Goal: Information Seeking & Learning: Get advice/opinions

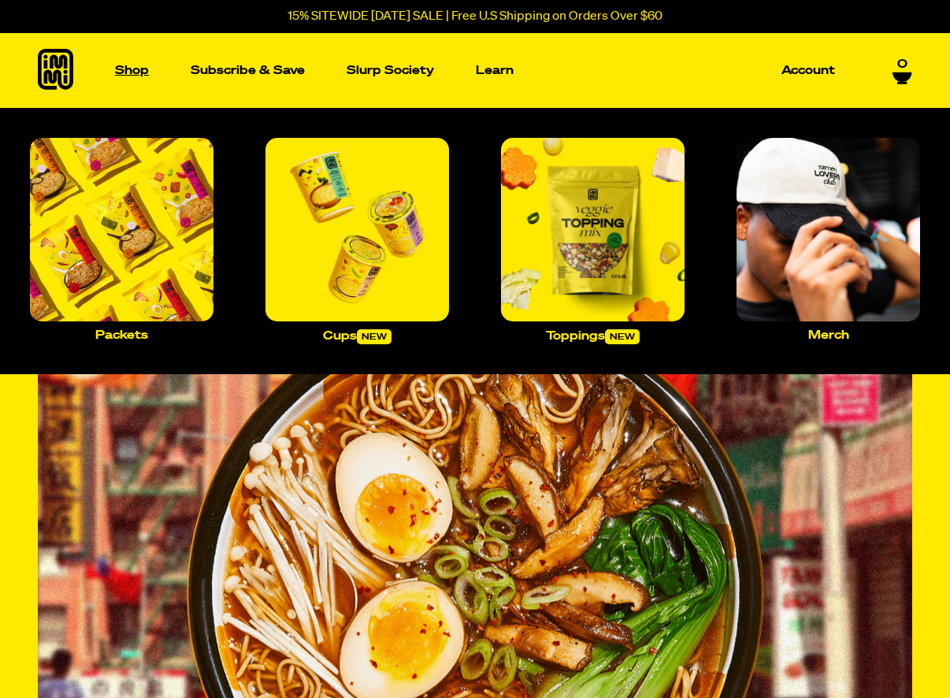
click at [132, 65] on p "Shop" at bounding box center [132, 71] width 34 height 12
click at [159, 199] on img "Main navigation" at bounding box center [122, 230] width 184 height 184
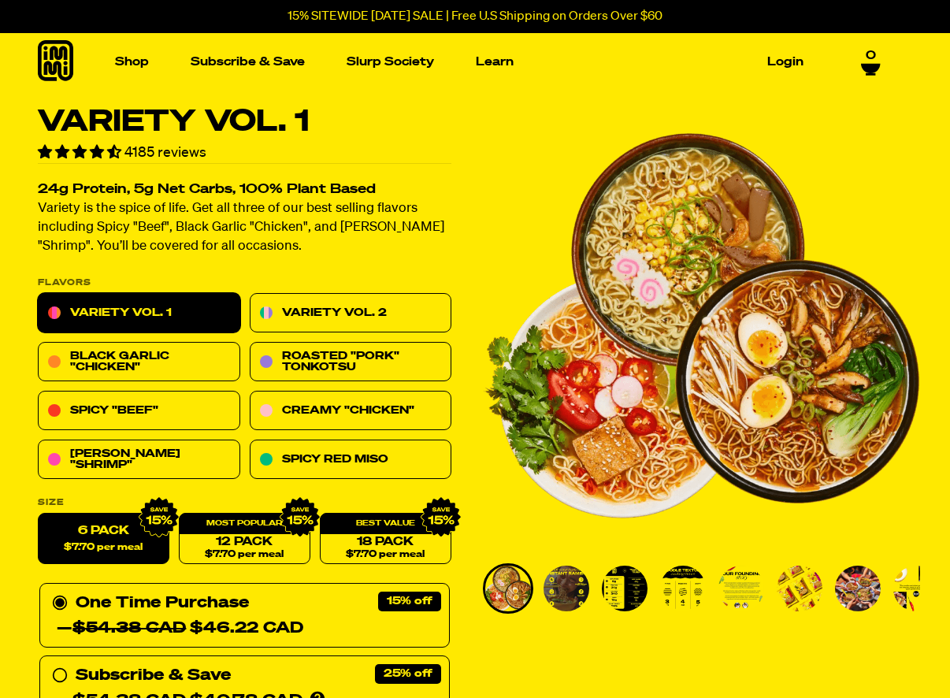
click at [97, 150] on span "4.55 stars" at bounding box center [98, 151] width 17 height 13
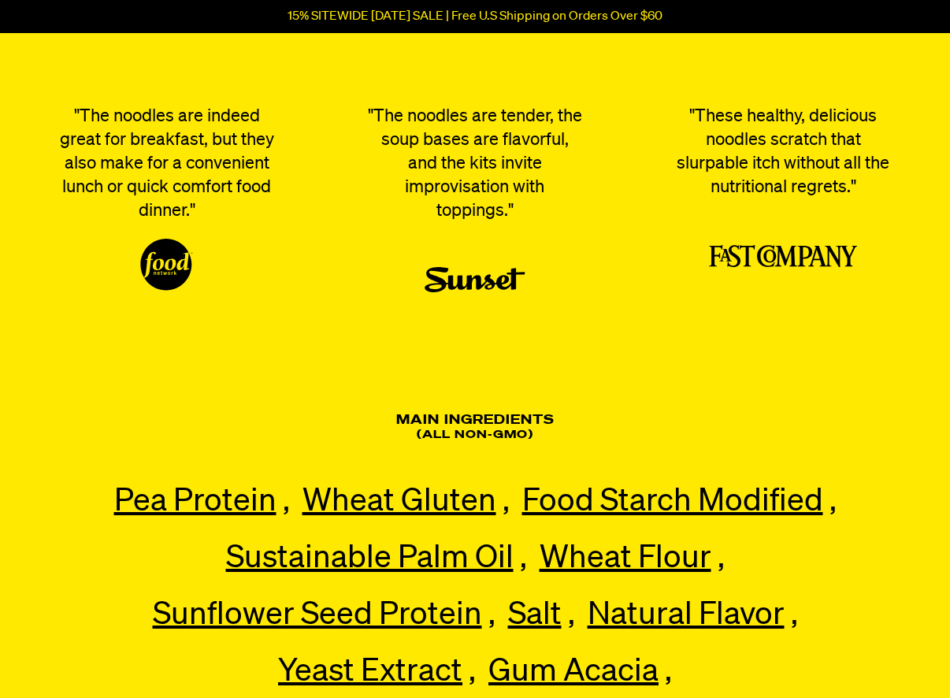
scroll to position [5700, 0]
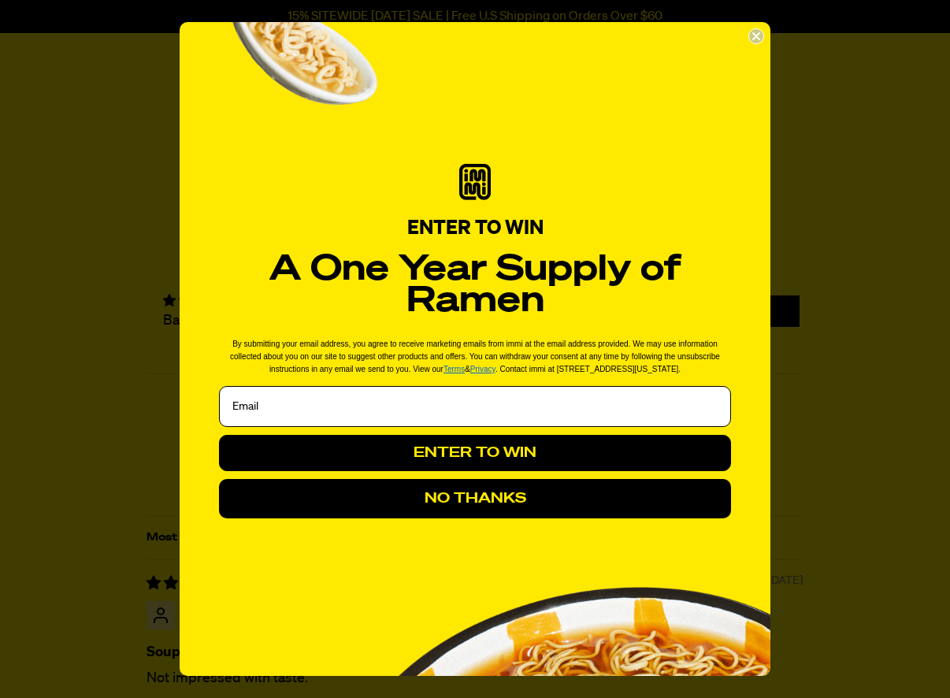
click at [750, 28] on icon "Close dialog" at bounding box center [756, 36] width 16 height 16
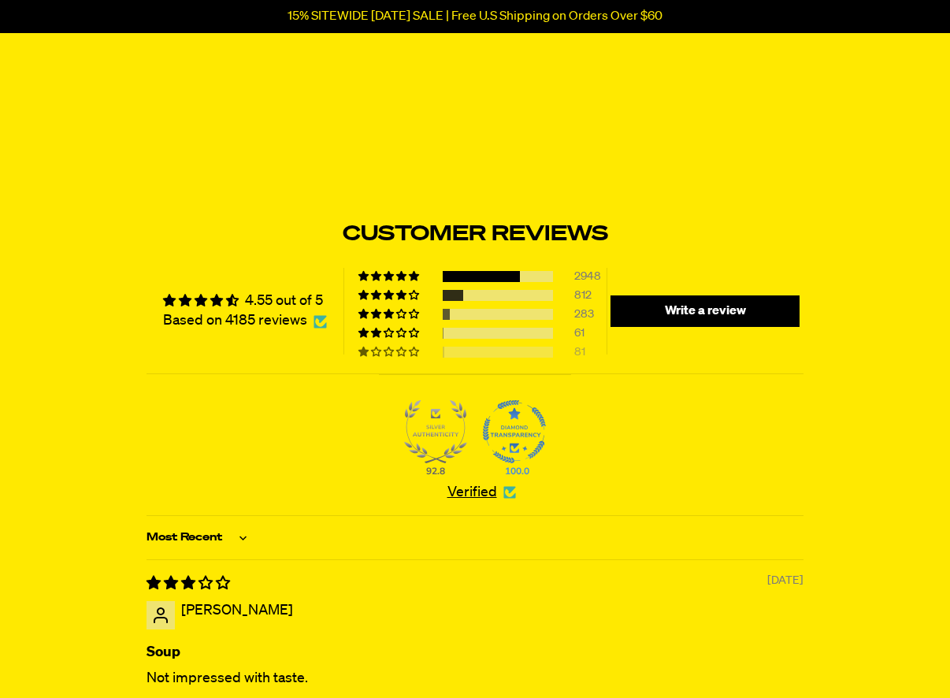
click at [548, 358] on div at bounding box center [498, 352] width 110 height 11
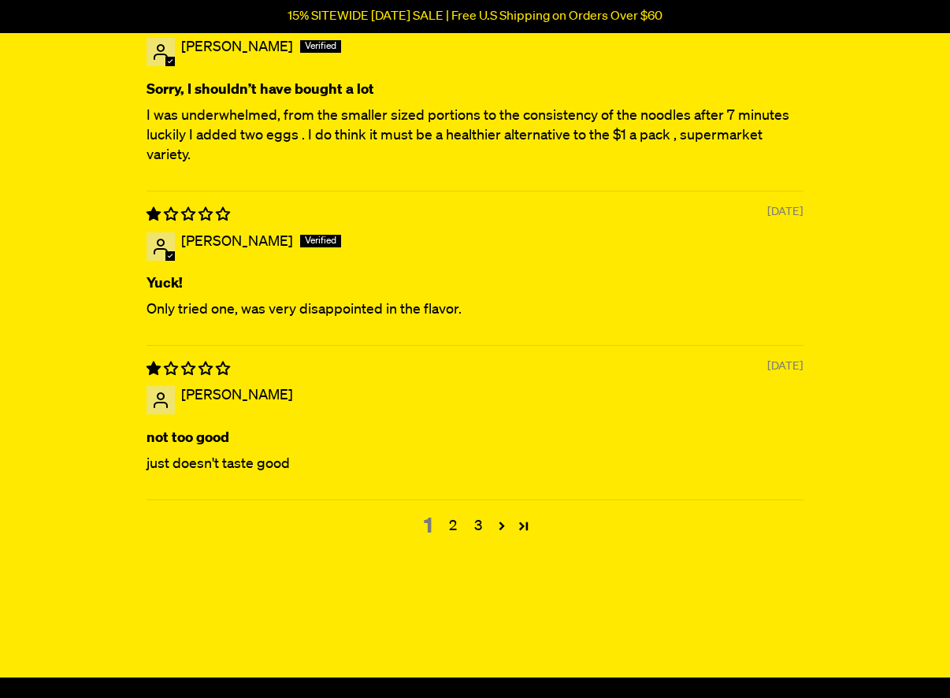
scroll to position [6652, 0]
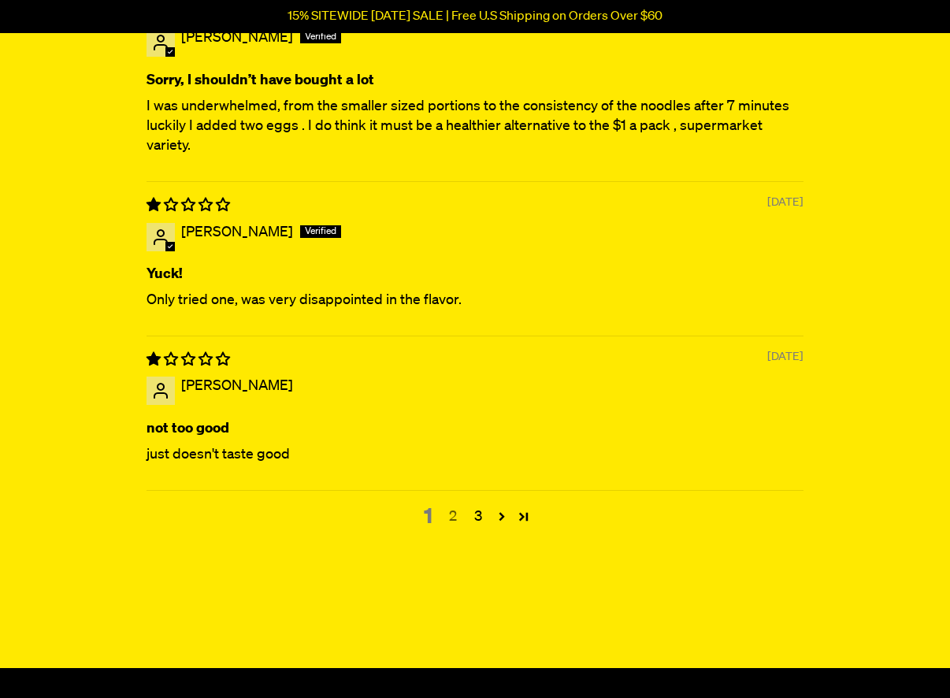
click at [452, 517] on link "2" at bounding box center [452, 517] width 25 height 20
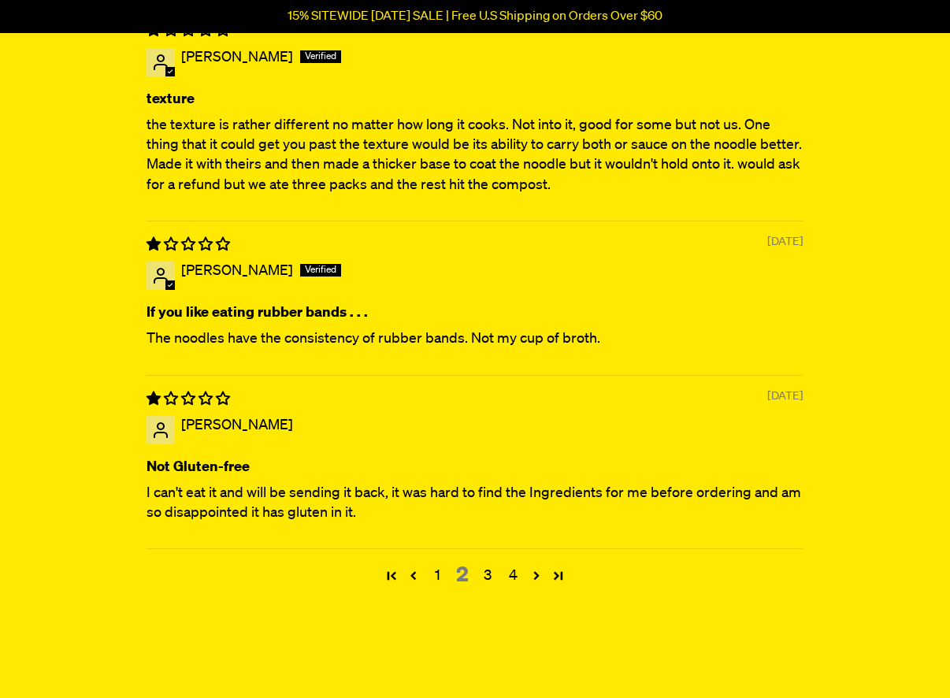
scroll to position [6655, 0]
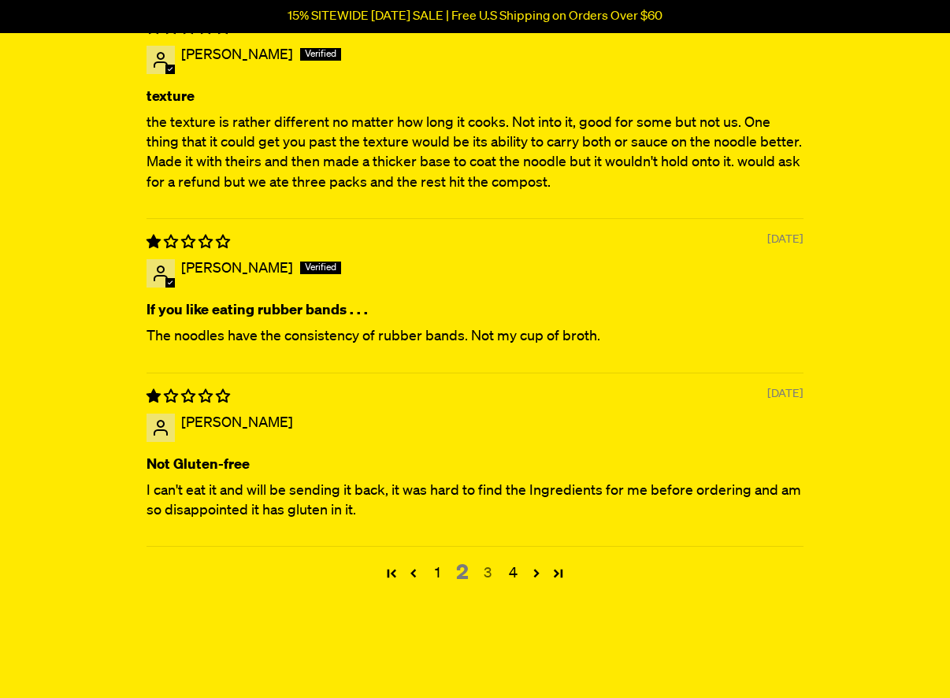
click at [483, 566] on link "3" at bounding box center [487, 573] width 25 height 20
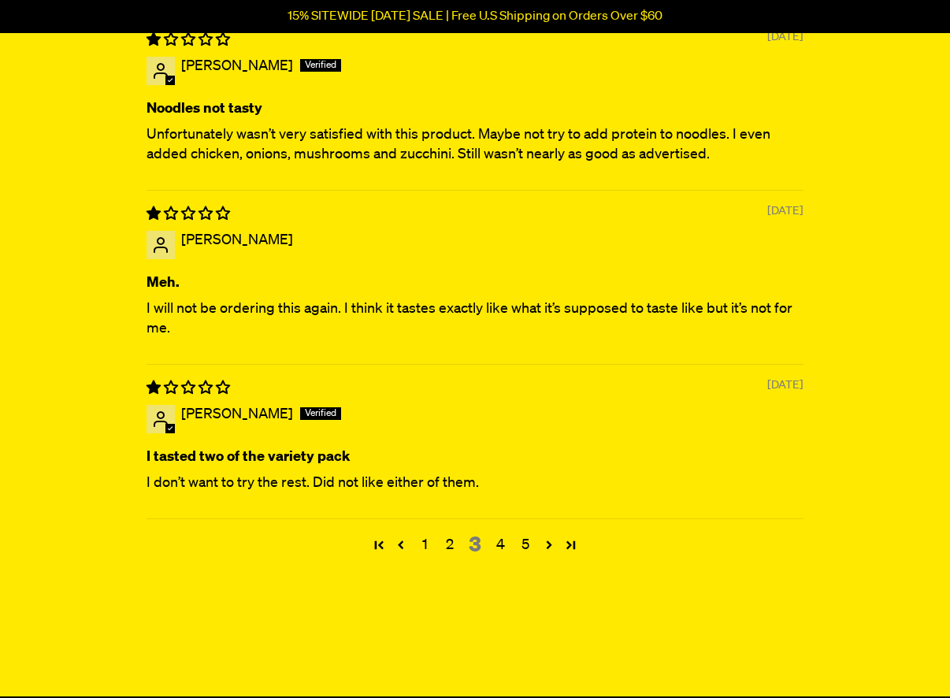
scroll to position [6630, 0]
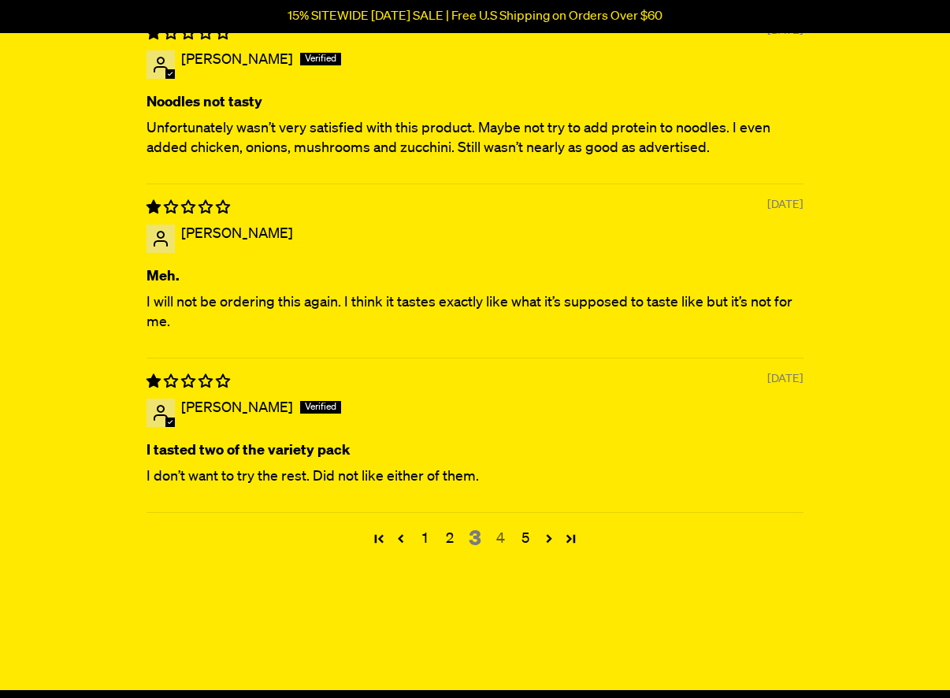
click at [503, 538] on link "4" at bounding box center [500, 539] width 25 height 20
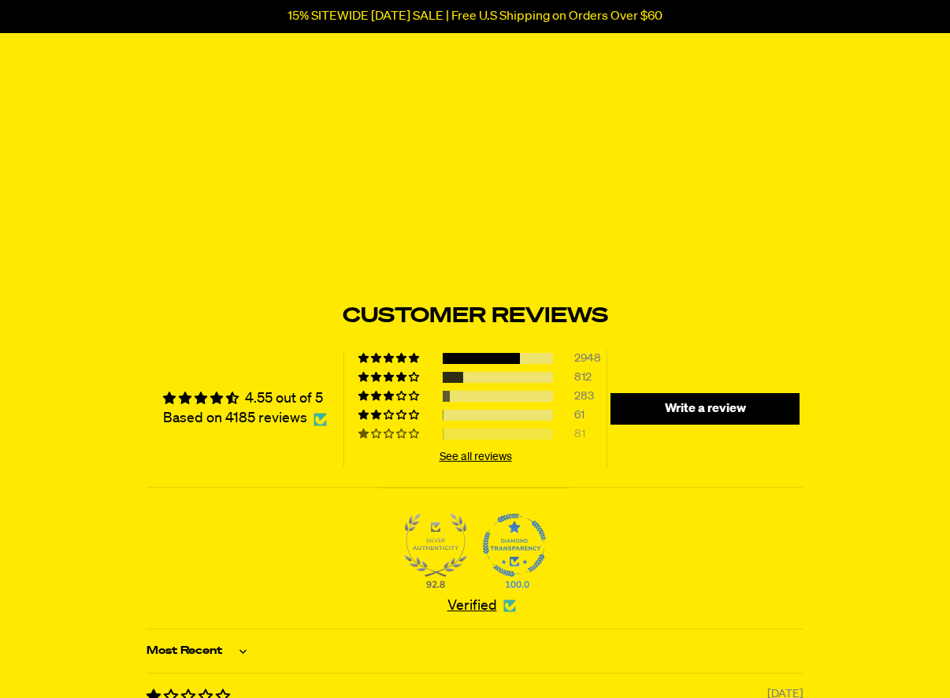
scroll to position [5617, 0]
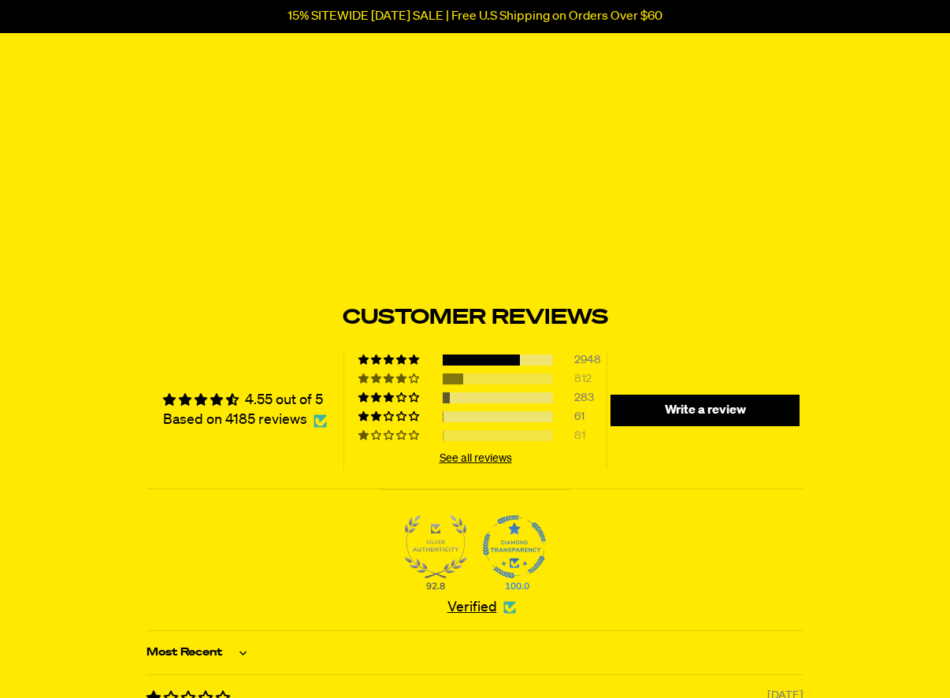
click at [547, 378] on div at bounding box center [498, 378] width 110 height 11
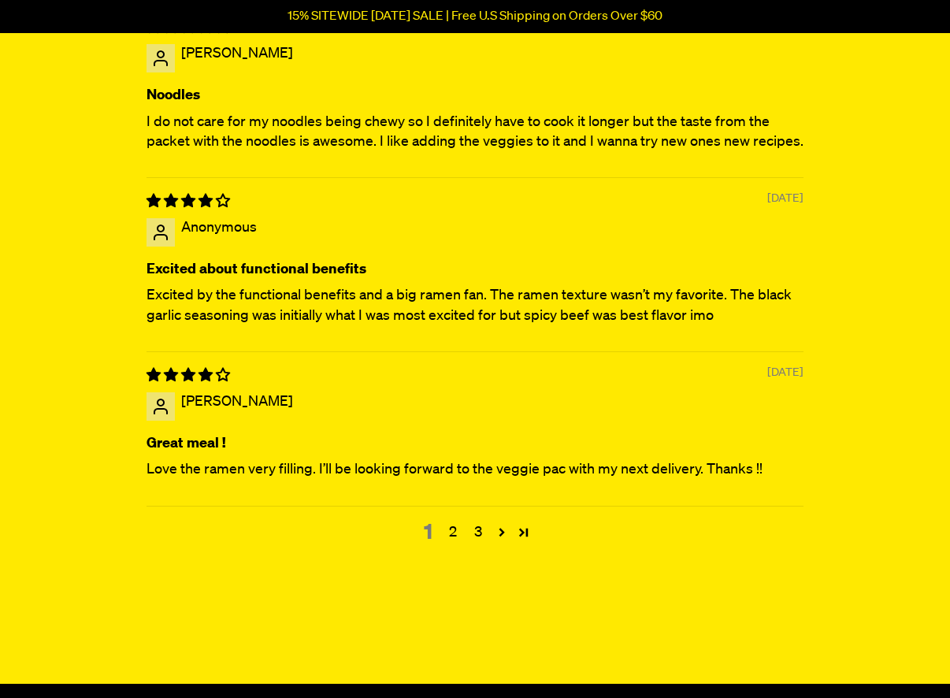
scroll to position [6817, 0]
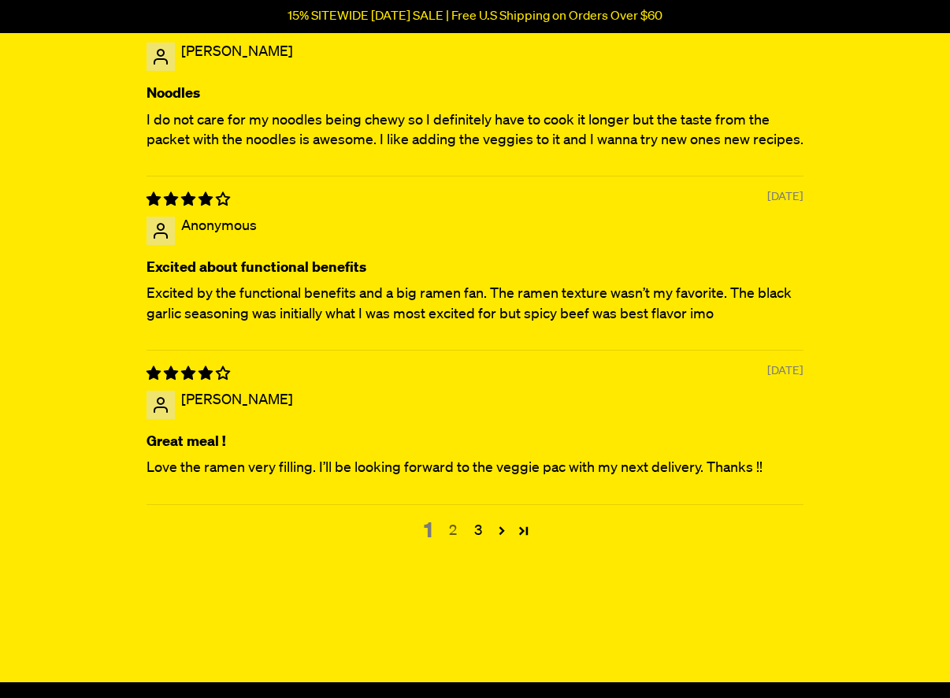
click at [452, 521] on link "2" at bounding box center [452, 531] width 25 height 20
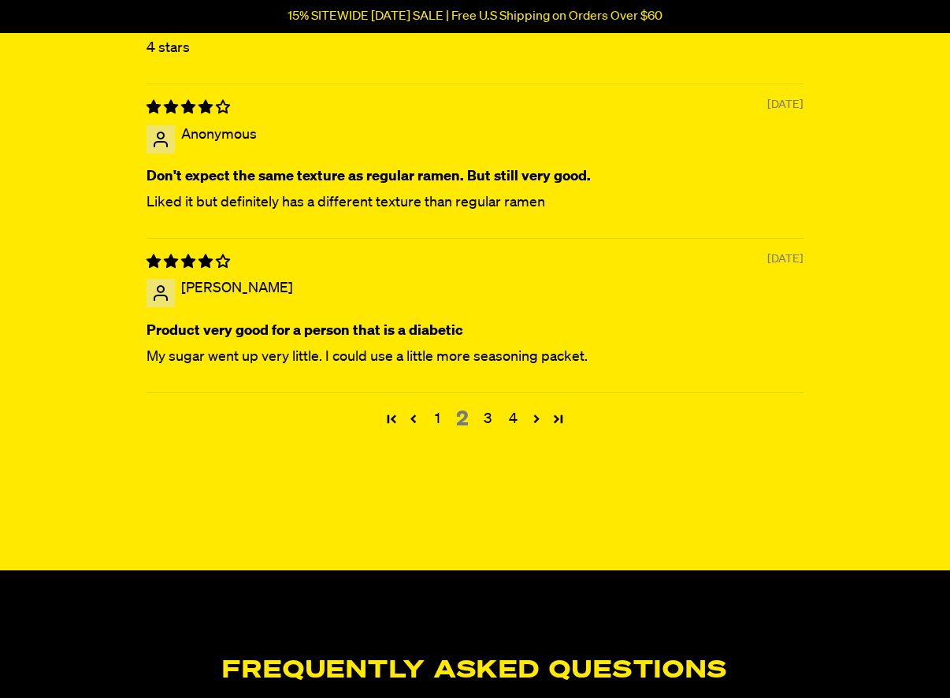
scroll to position [6754, 0]
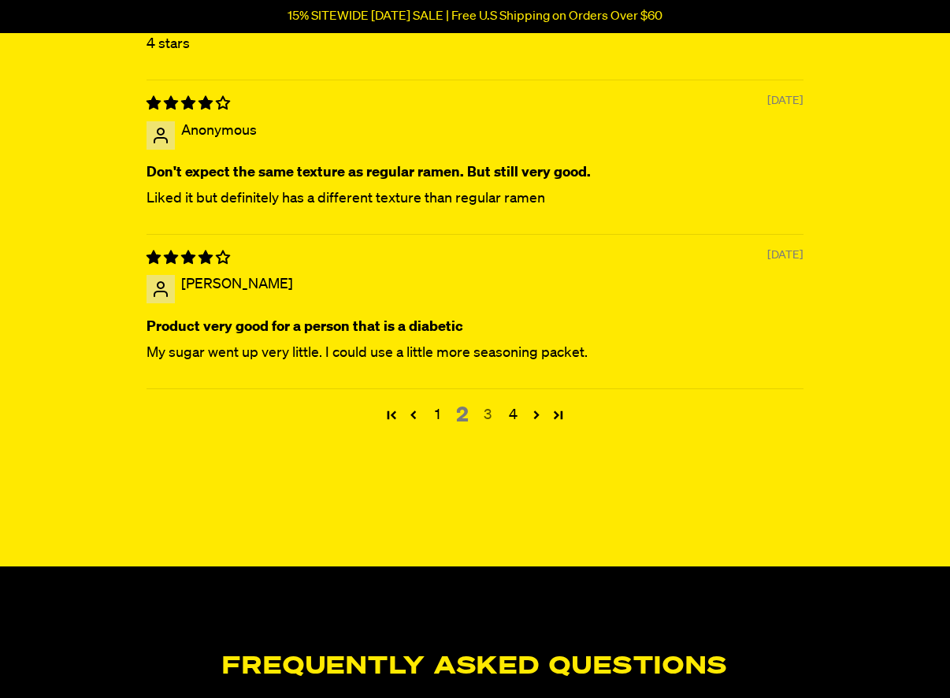
click at [490, 414] on link "3" at bounding box center [487, 415] width 25 height 20
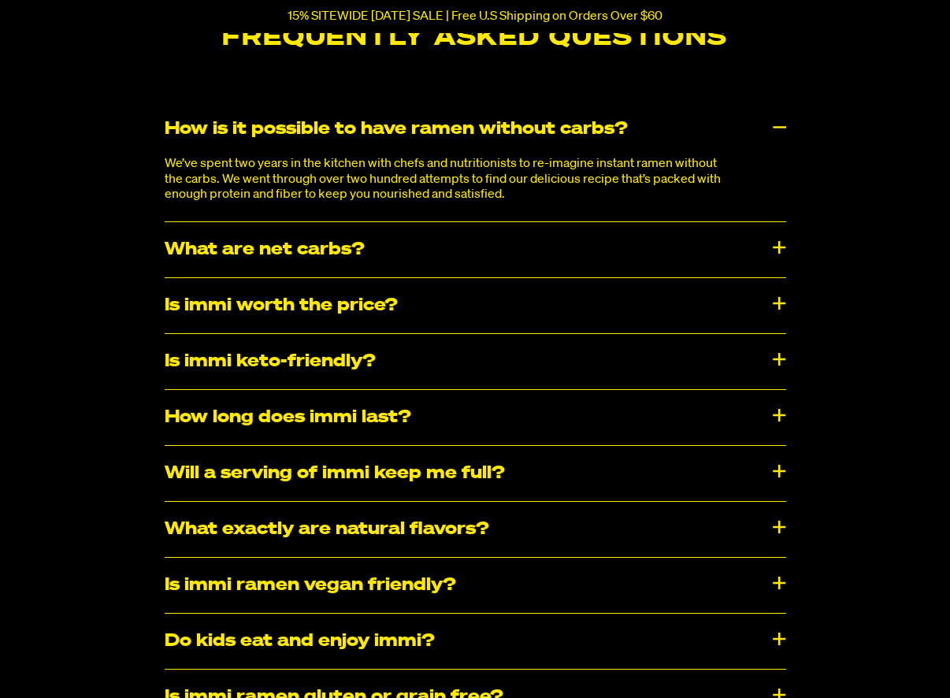
scroll to position [6293, 0]
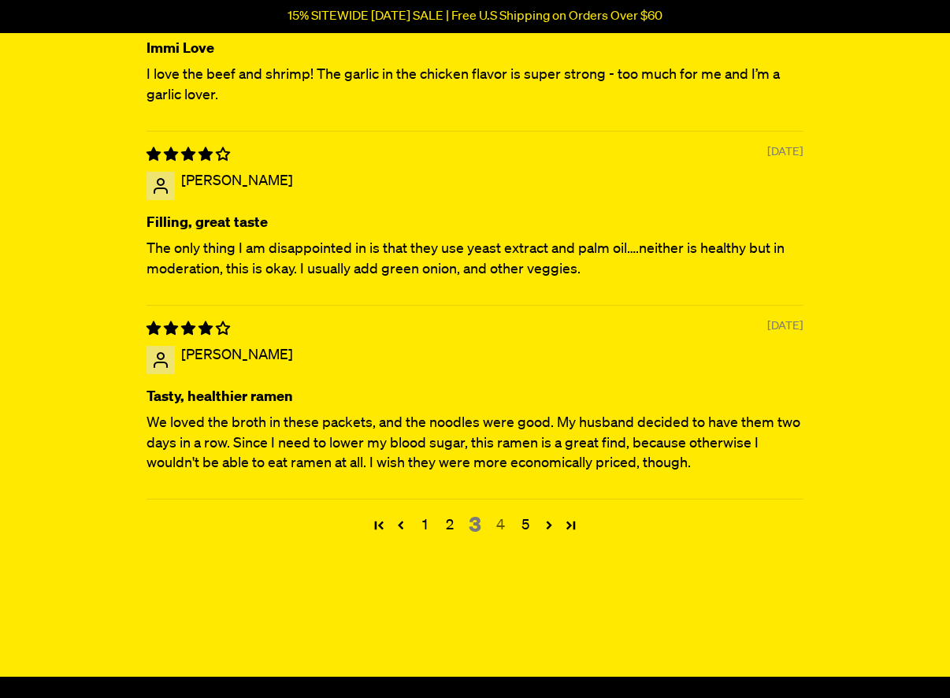
click at [501, 521] on link "4" at bounding box center [500, 525] width 25 height 20
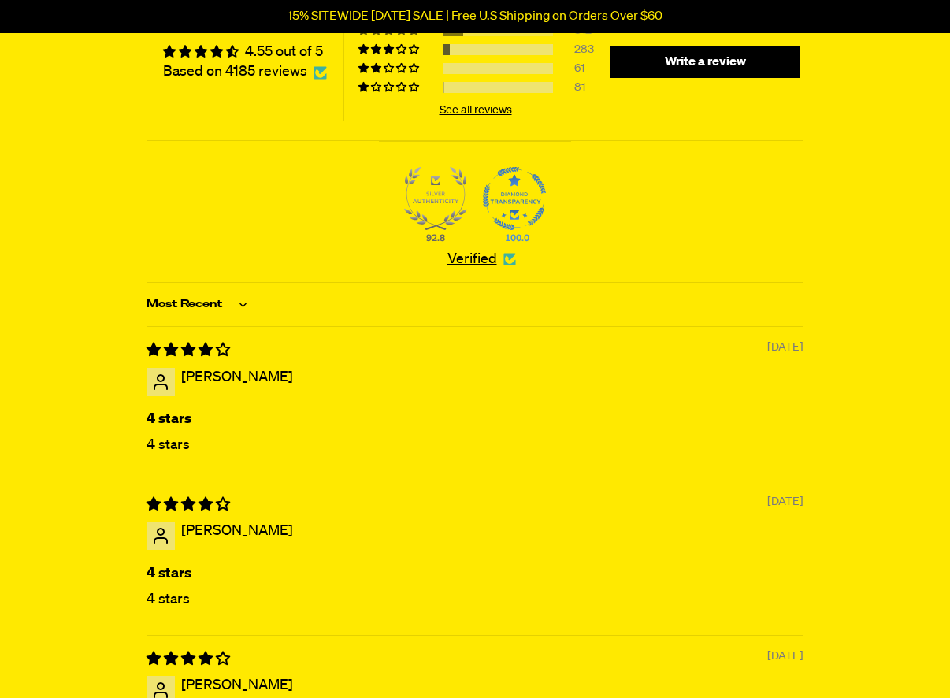
scroll to position [5776, 0]
